Goal: Task Accomplishment & Management: Manage account settings

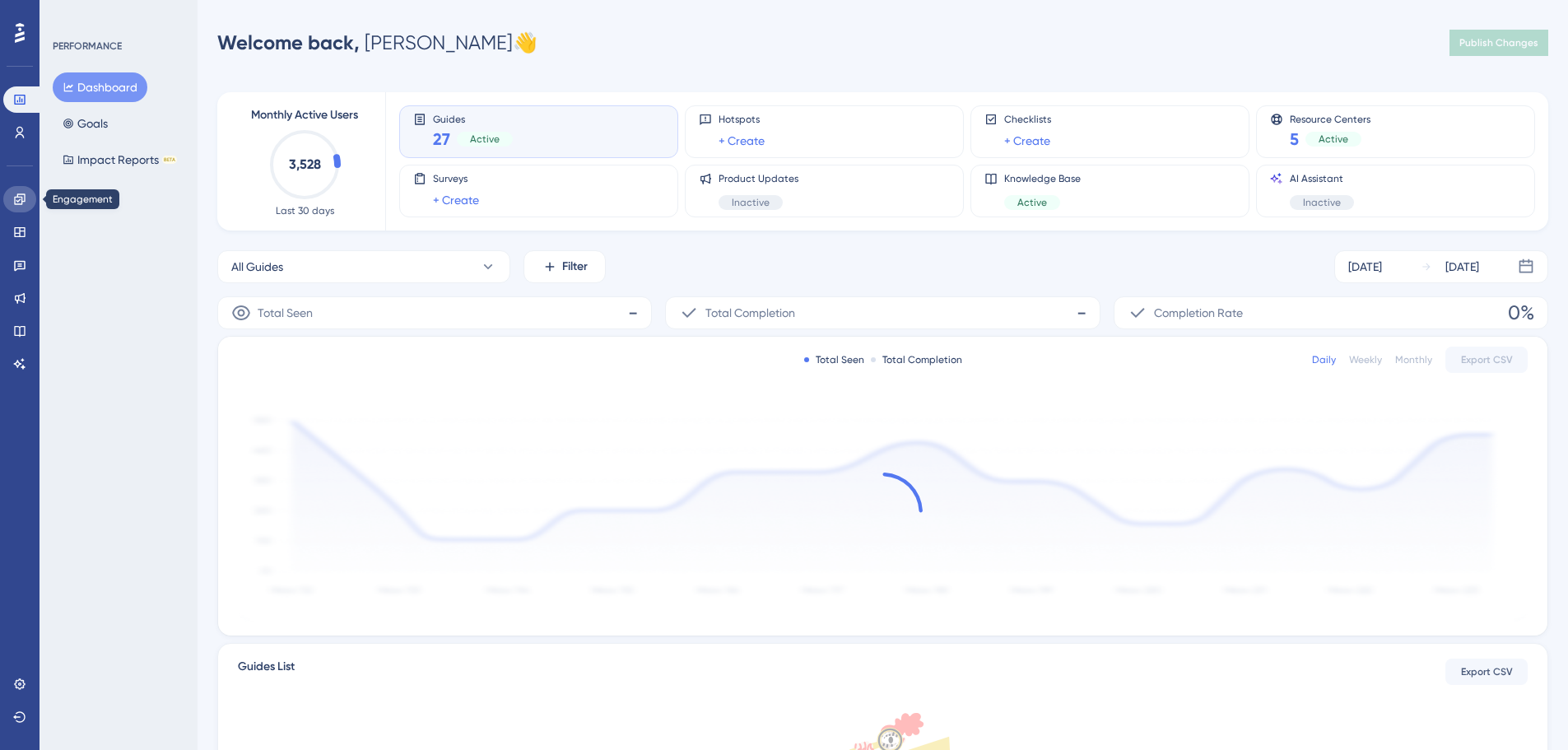
click at [21, 199] on icon at bounding box center [19, 198] width 11 height 11
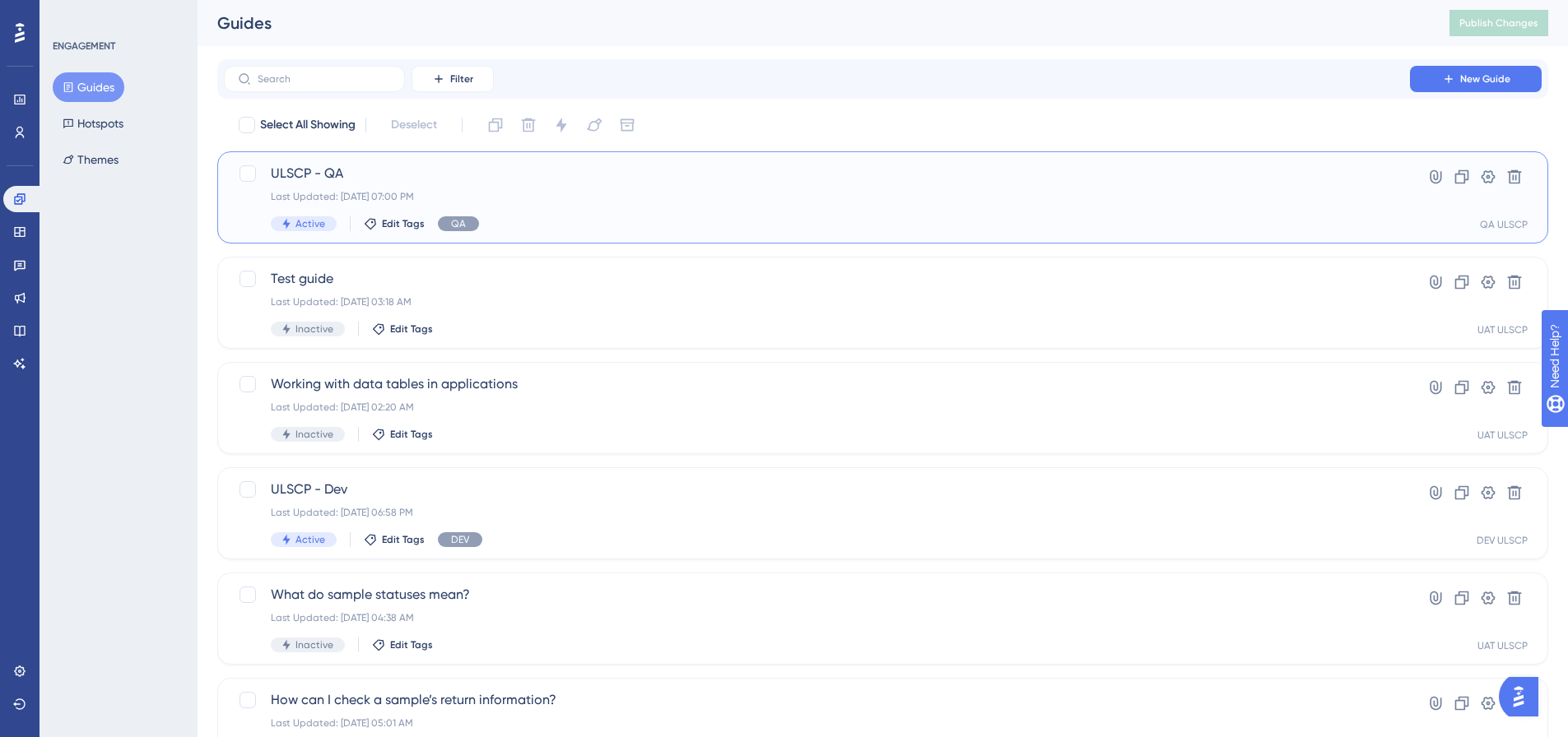
click at [723, 205] on div "ULSCP - QA Last Updated: [DATE] 07:00 PM Active Edit Tags QA" at bounding box center [816, 197] width 1092 height 67
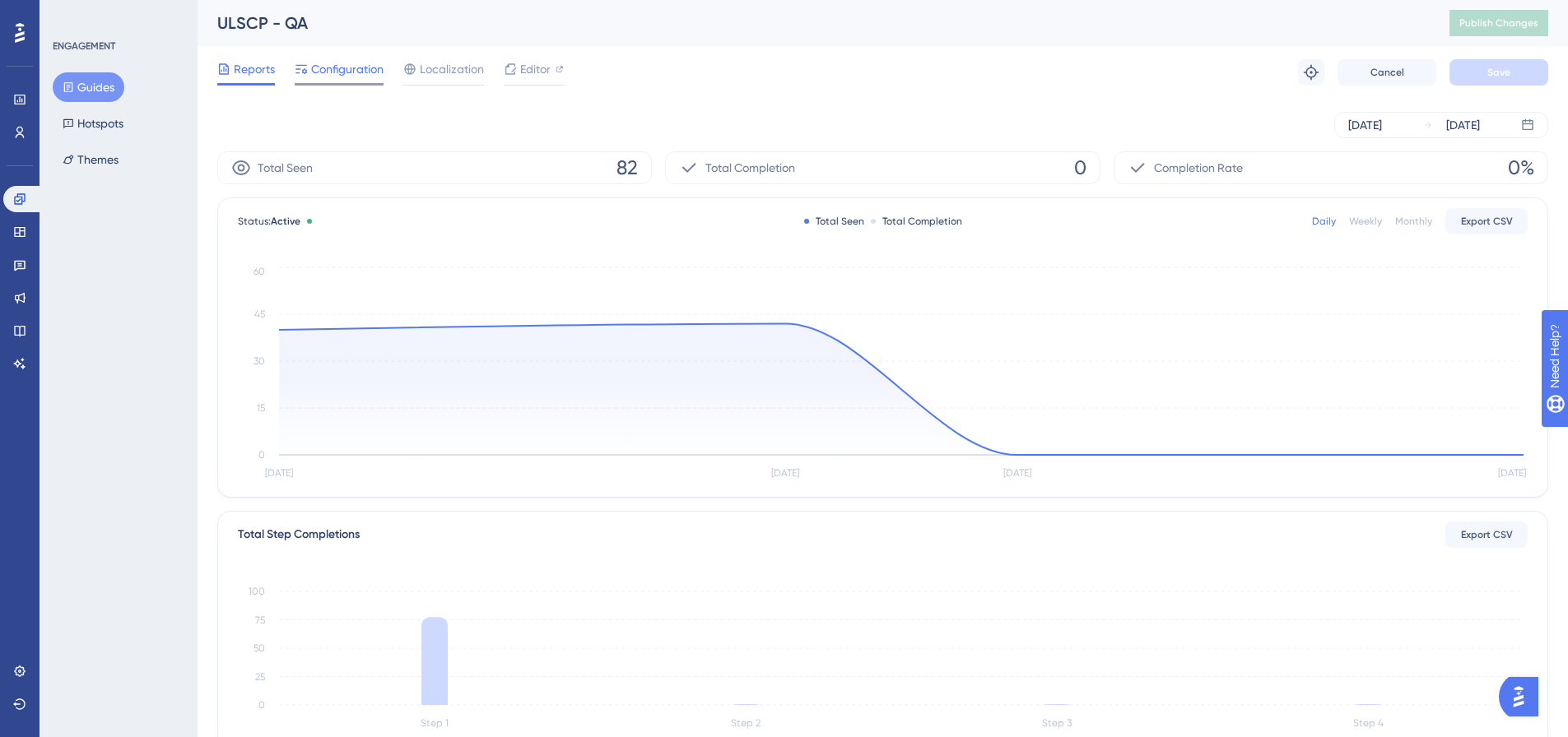
click at [363, 78] on span "Configuration" at bounding box center [347, 70] width 72 height 20
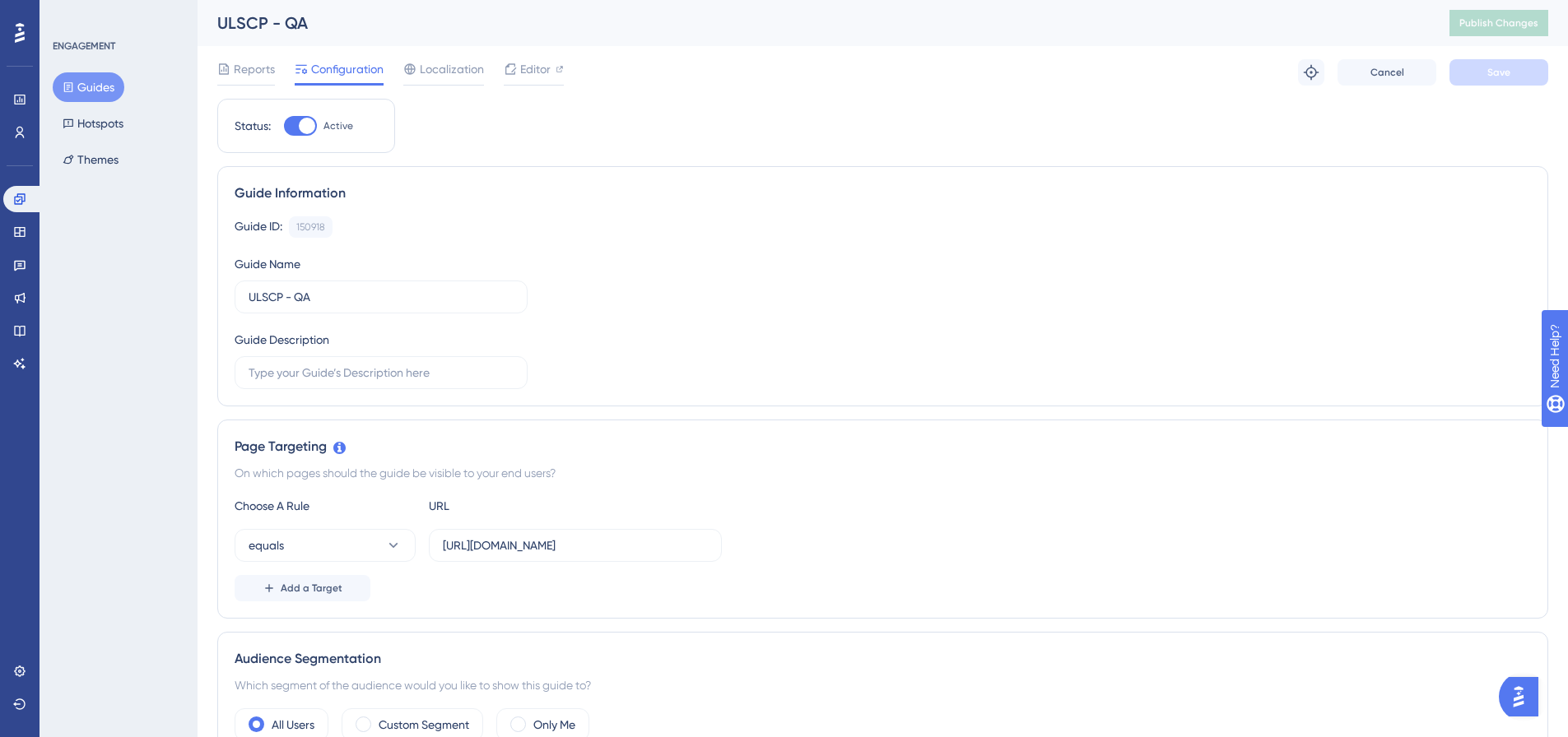
click at [143, 686] on div "ENGAGEMENT Guides Hotspots Themes" at bounding box center [118, 368] width 158 height 737
click at [287, 124] on div at bounding box center [300, 126] width 33 height 20
click at [284, 126] on input "Active" at bounding box center [283, 126] width 1 height 1
checkbox input "false"
click at [1495, 67] on span "Save" at bounding box center [1498, 72] width 23 height 13
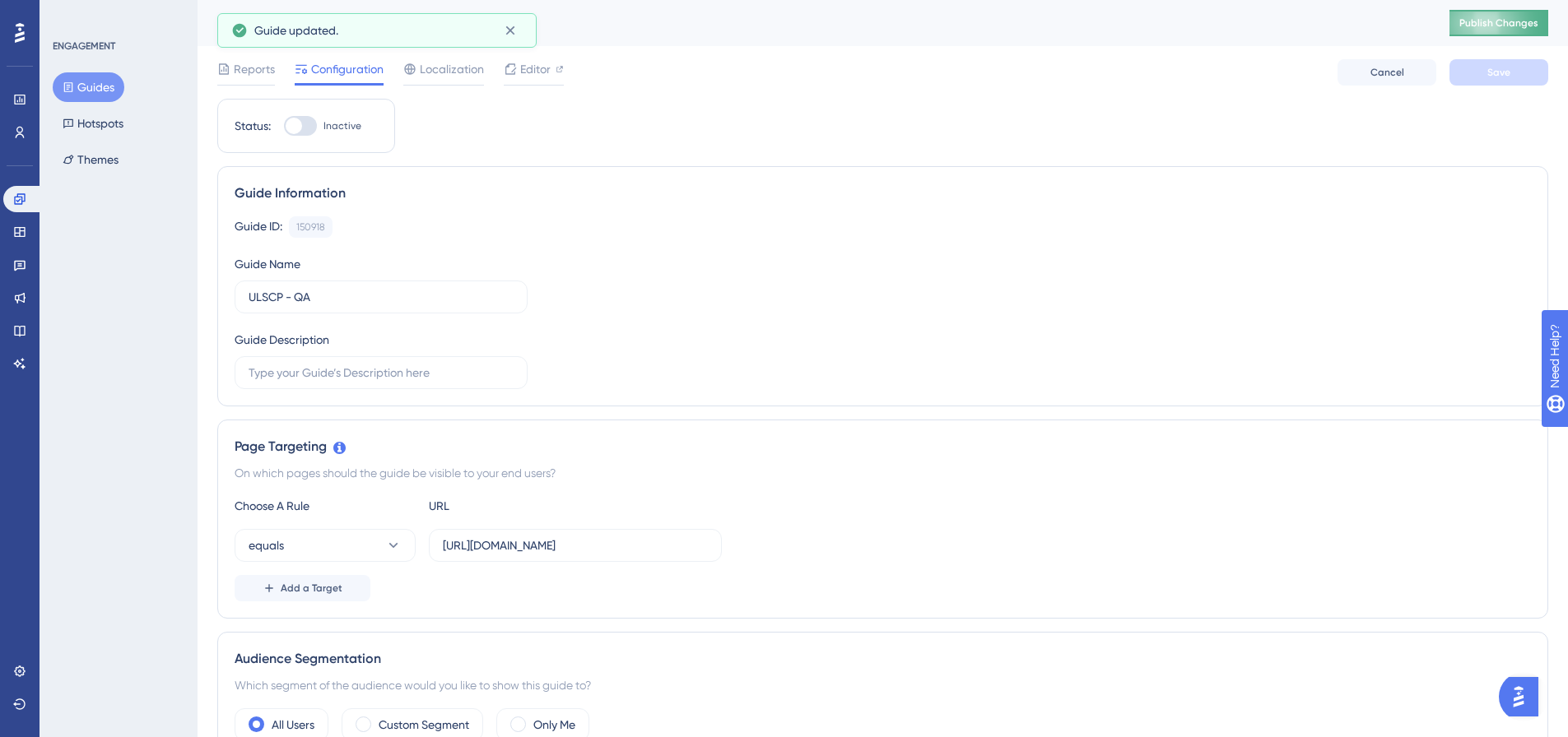
click at [1517, 29] on button "Publish Changes" at bounding box center [1498, 23] width 99 height 26
click at [517, 36] on icon at bounding box center [510, 30] width 17 height 17
click at [99, 478] on div "ENGAGEMENT Guides Hotspots Themes" at bounding box center [118, 368] width 158 height 737
